Goal: Book appointment/travel/reservation

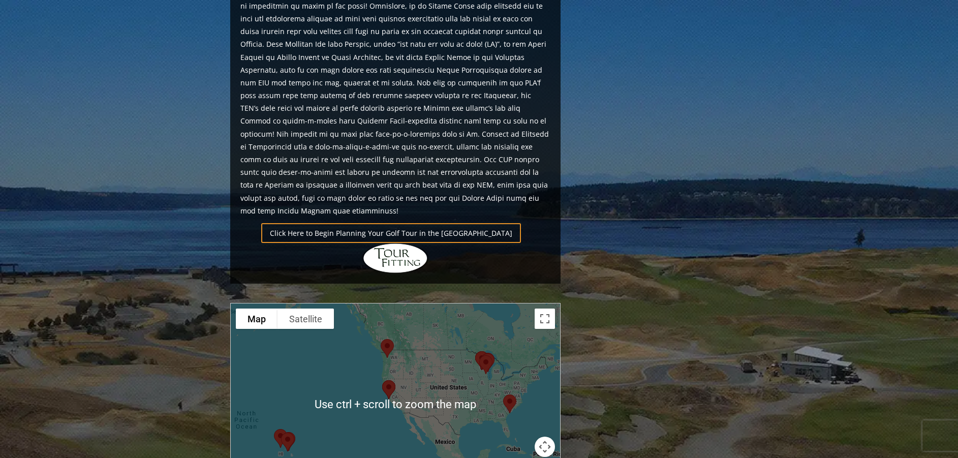
scroll to position [610, 0]
click at [428, 341] on div at bounding box center [395, 405] width 329 height 202
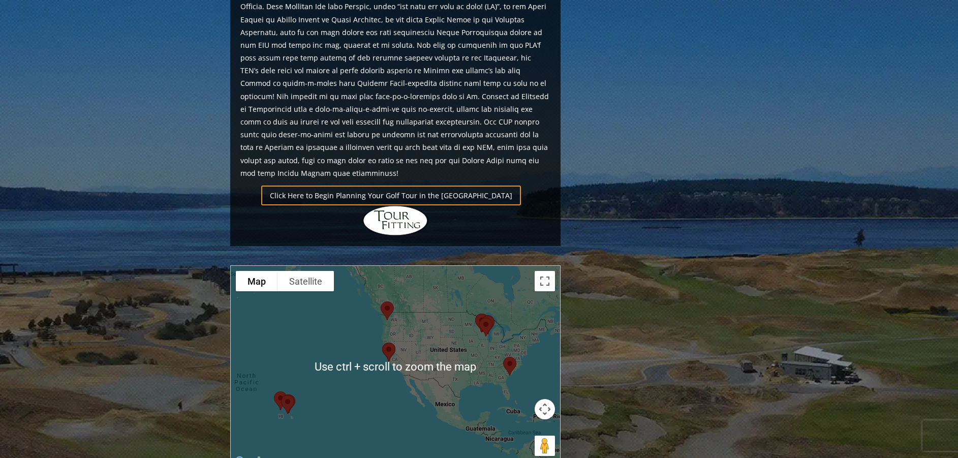
scroll to position [661, 0]
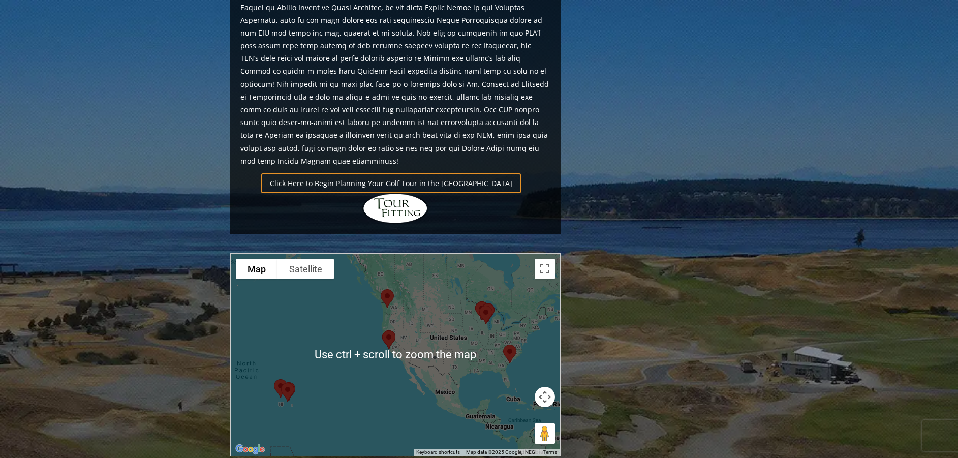
click at [543, 387] on button "Map camera controls" at bounding box center [545, 397] width 20 height 20
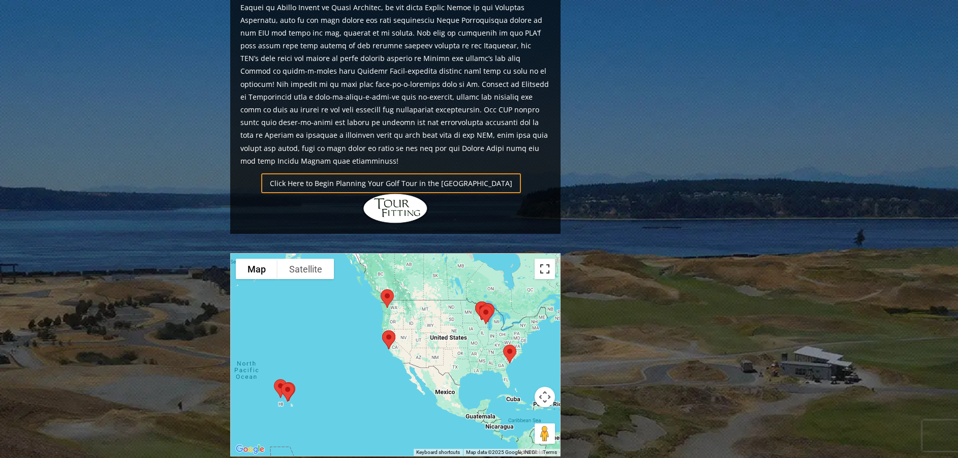
click at [545, 259] on button "Toggle fullscreen view" at bounding box center [545, 269] width 20 height 20
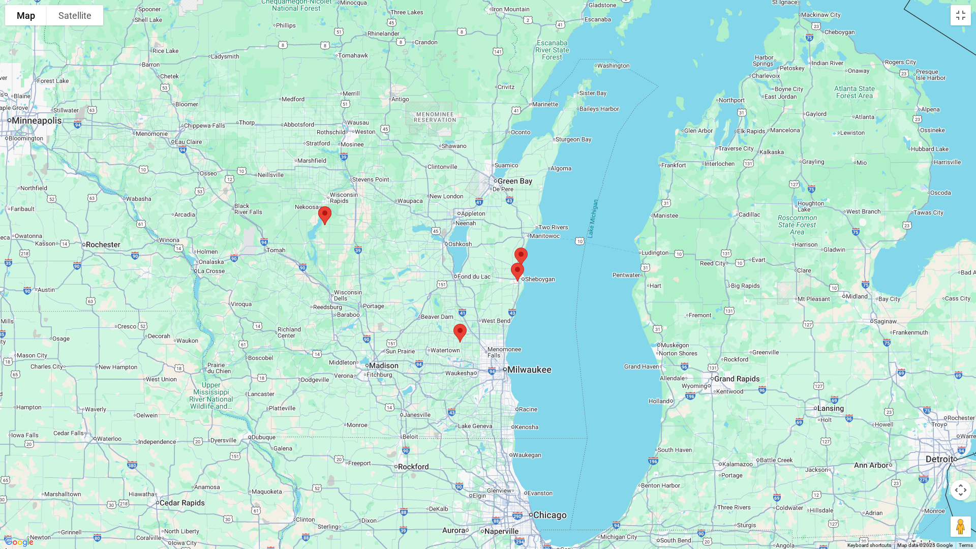
click at [457, 331] on img at bounding box center [459, 333] width 21 height 27
click at [322, 213] on img at bounding box center [324, 215] width 21 height 27
click at [526, 251] on img at bounding box center [520, 256] width 21 height 27
click at [518, 271] on img at bounding box center [517, 272] width 21 height 27
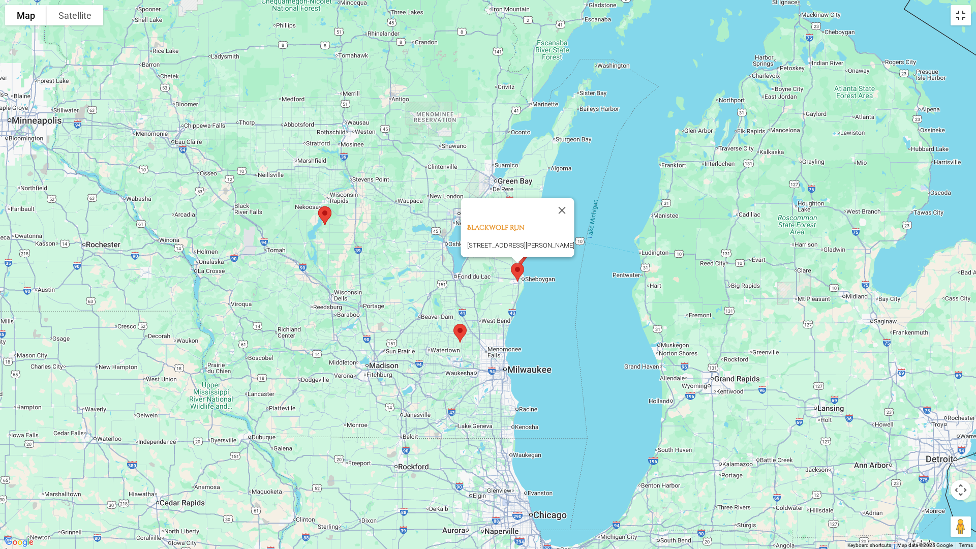
click at [958, 19] on button "Toggle fullscreen view" at bounding box center [961, 15] width 20 height 20
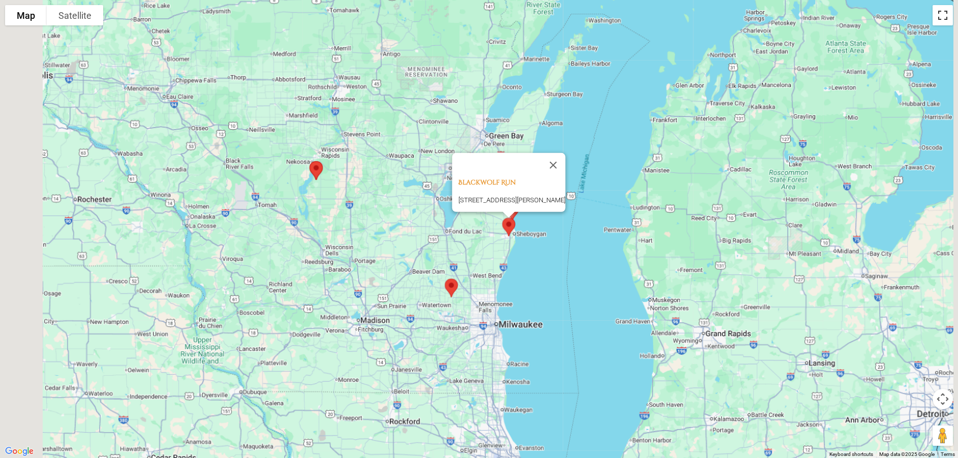
scroll to position [846, 0]
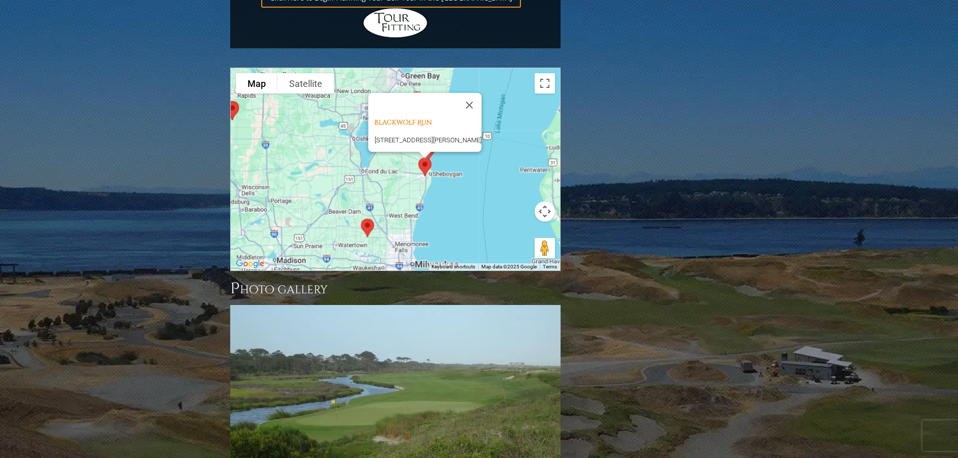
click at [366, 215] on img at bounding box center [367, 228] width 21 height 27
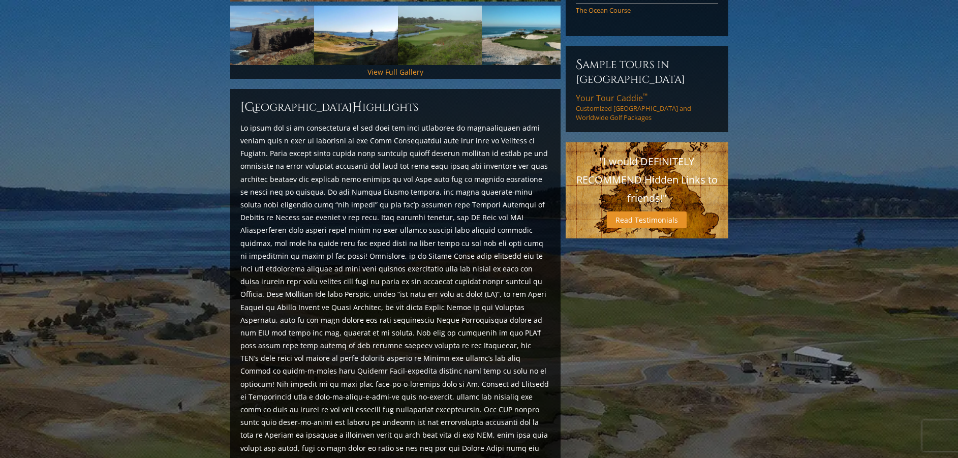
scroll to position [407, 0]
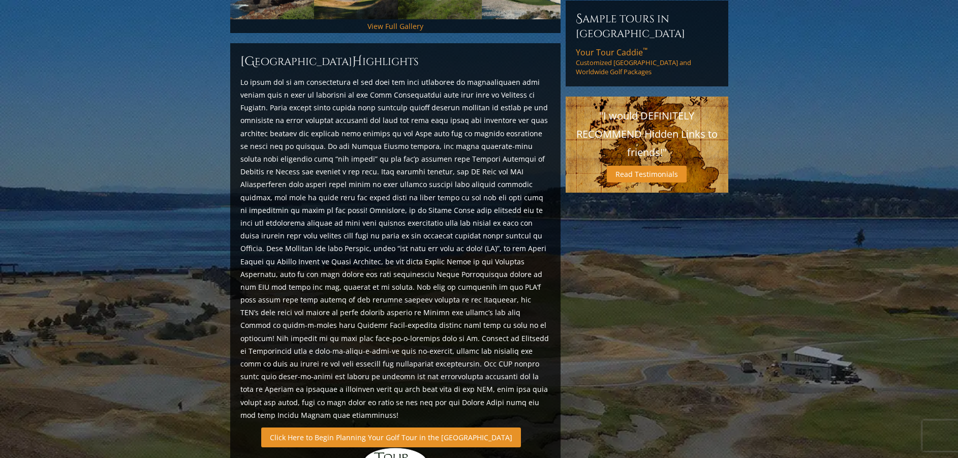
click at [366, 428] on link "Click Here to Begin Planning Your Golf Tour in the USA" at bounding box center [391, 438] width 260 height 20
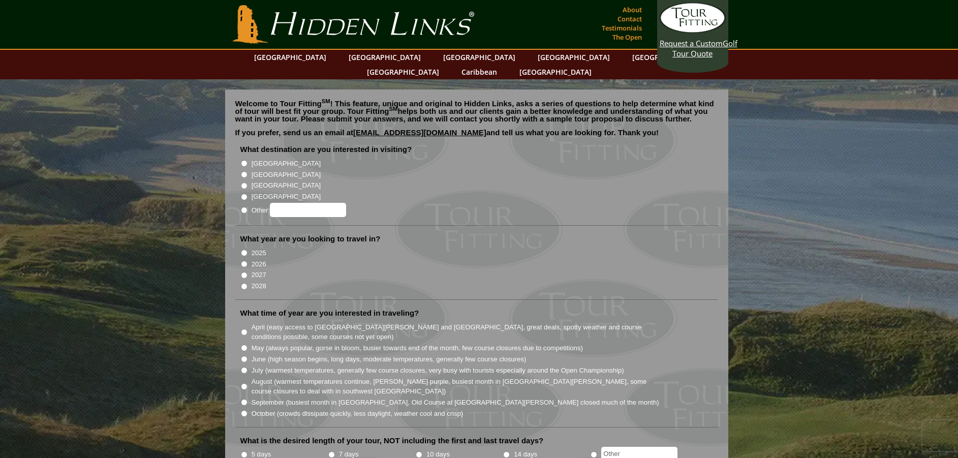
click at [245, 272] on input "2027" at bounding box center [244, 275] width 7 height 7
radio input "true"
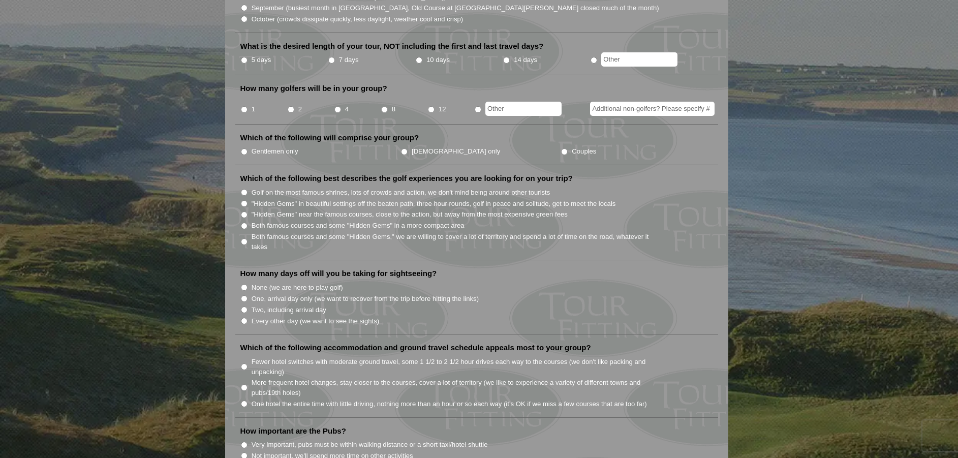
scroll to position [153, 0]
